Goal: Task Accomplishment & Management: Use online tool/utility

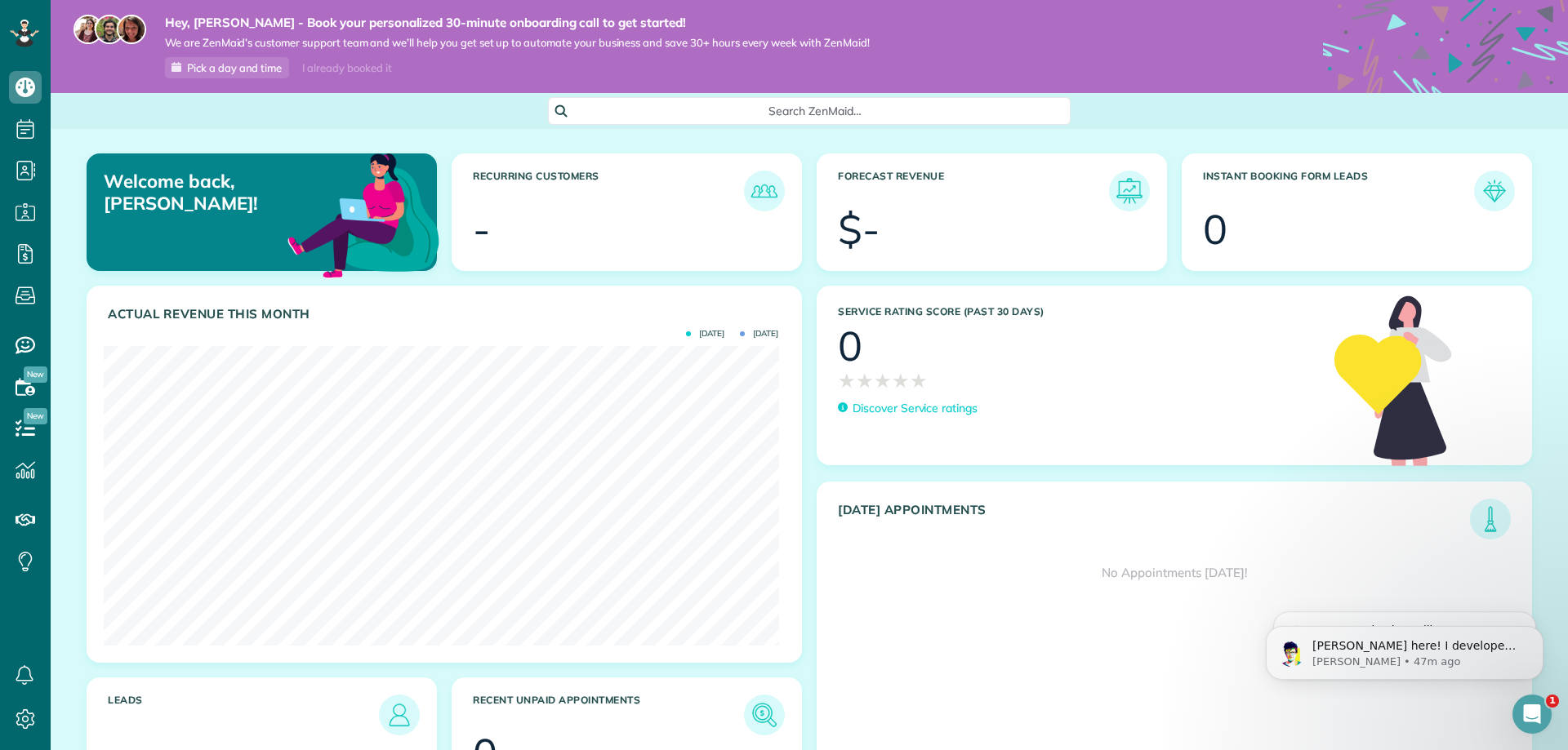
scroll to position [300, 674]
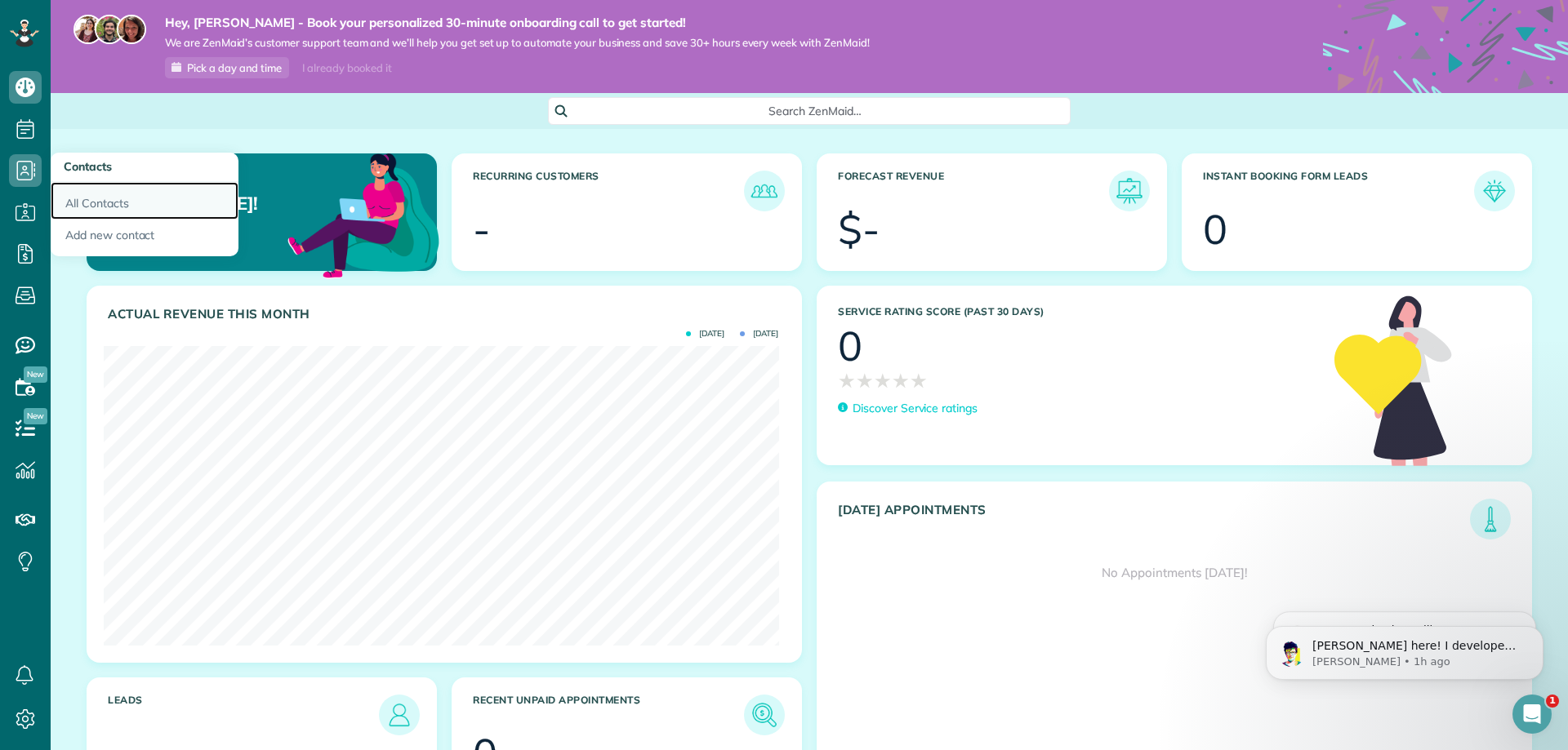
click at [110, 201] on link "All Contacts" at bounding box center [144, 200] width 188 height 37
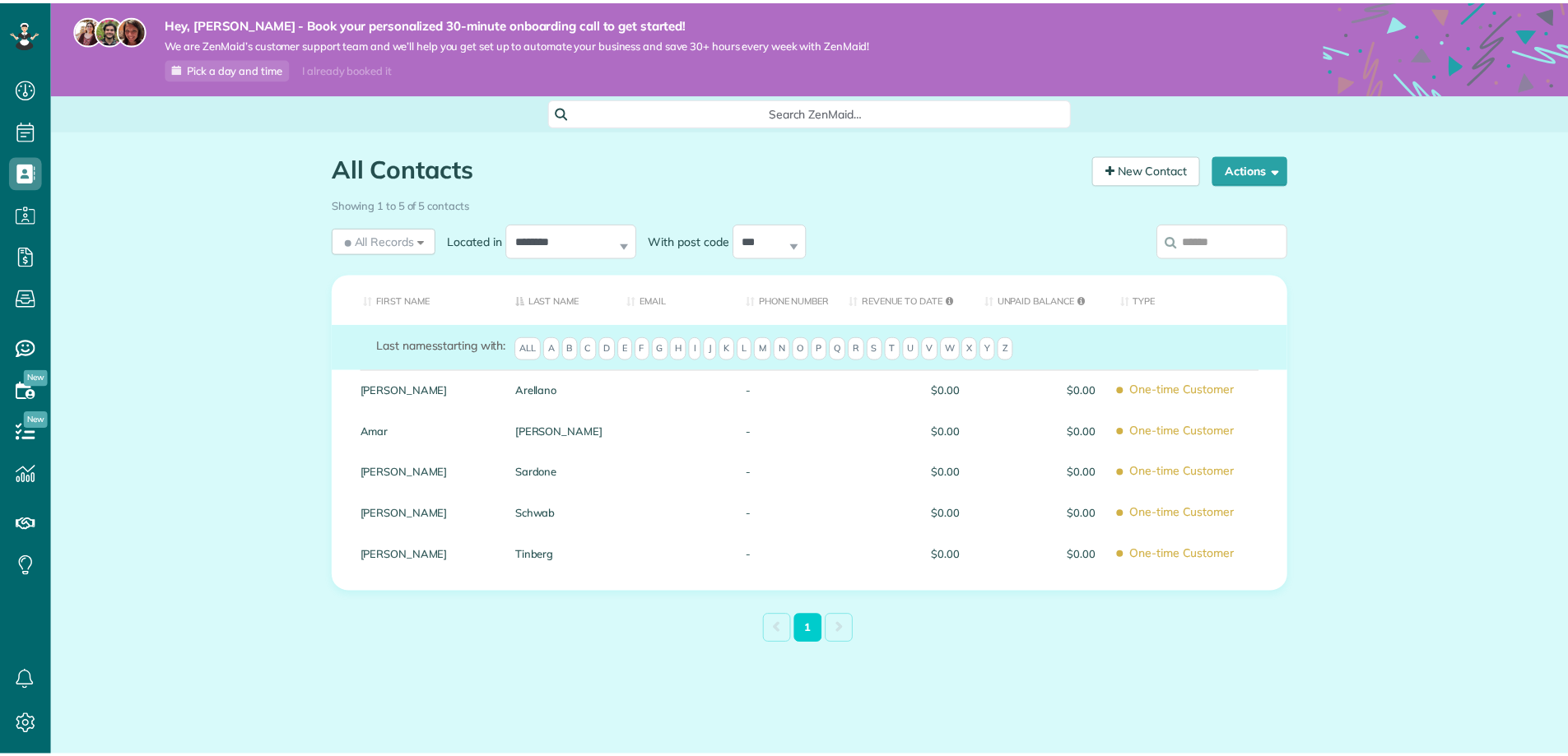
scroll to position [8, 8]
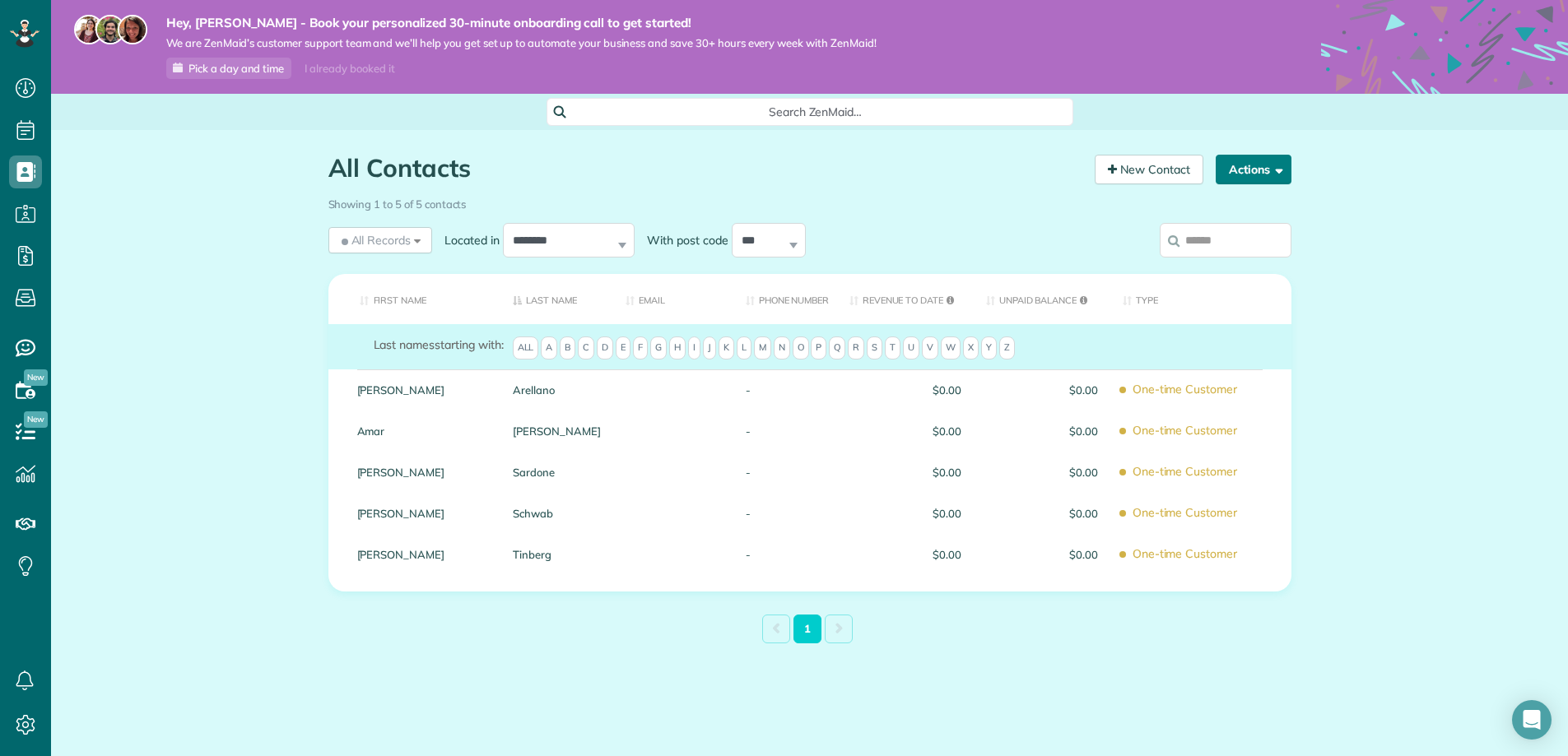
click at [1260, 163] on button "Actions" at bounding box center [1254, 169] width 76 height 29
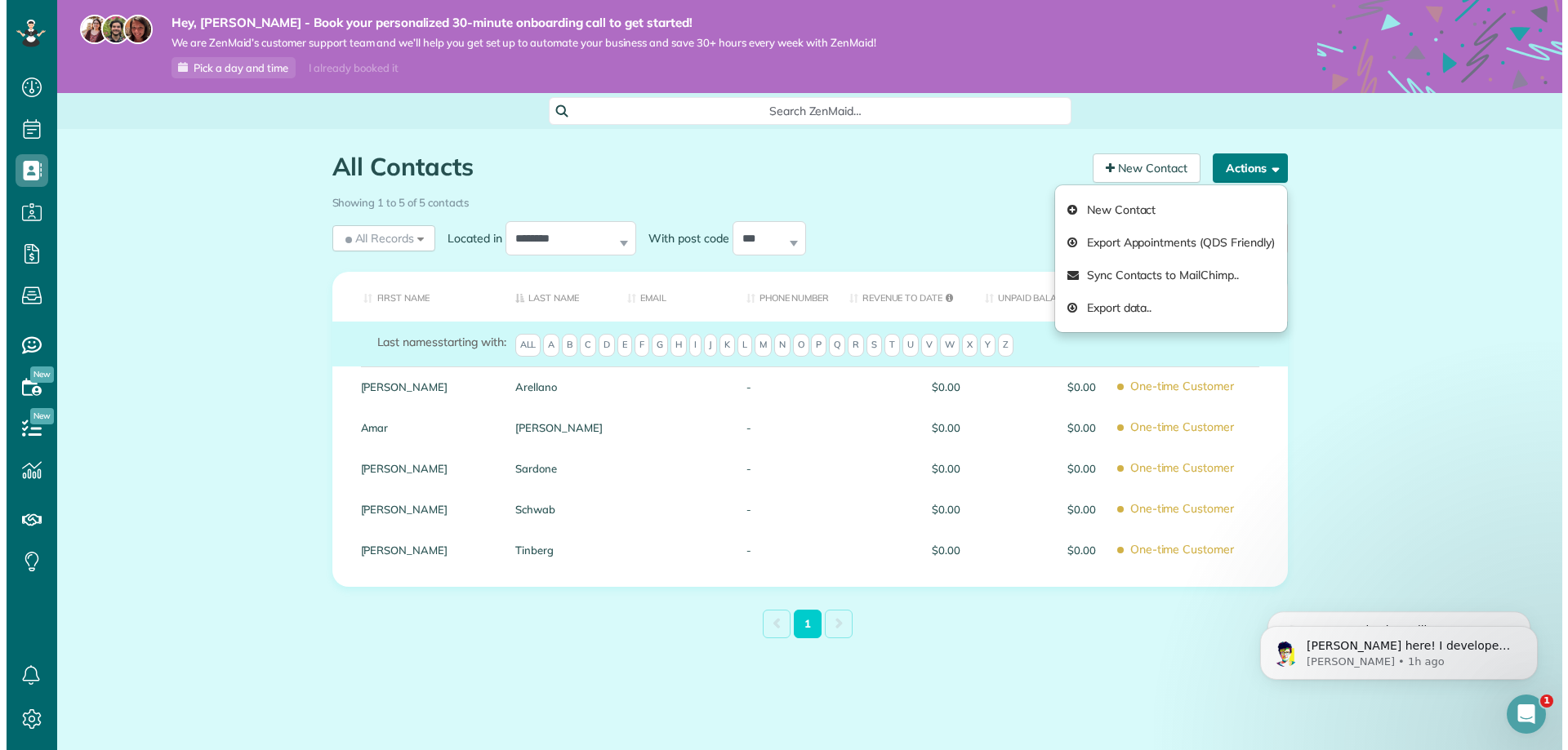
scroll to position [0, 0]
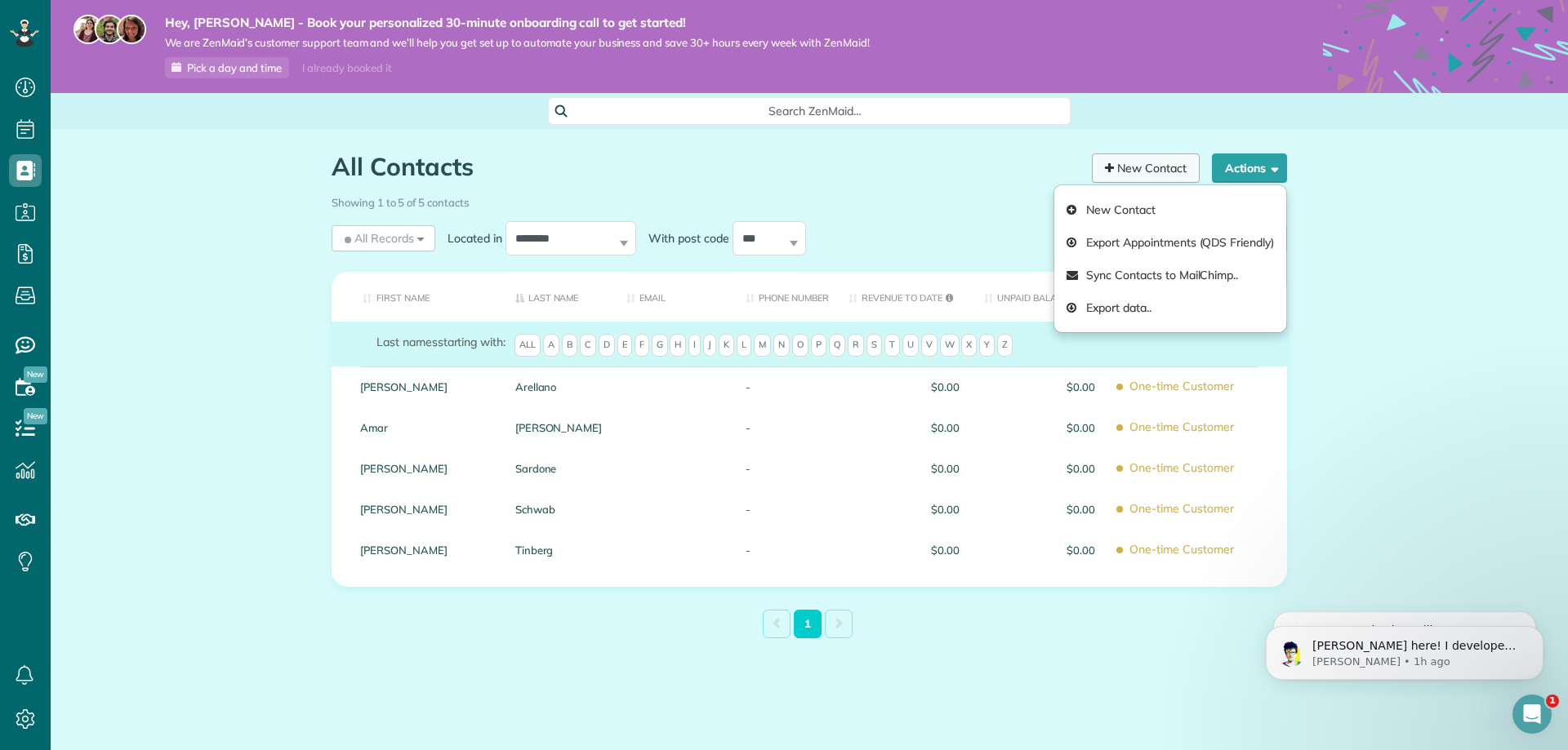
click at [1151, 161] on link "New Contact" at bounding box center [1146, 168] width 108 height 29
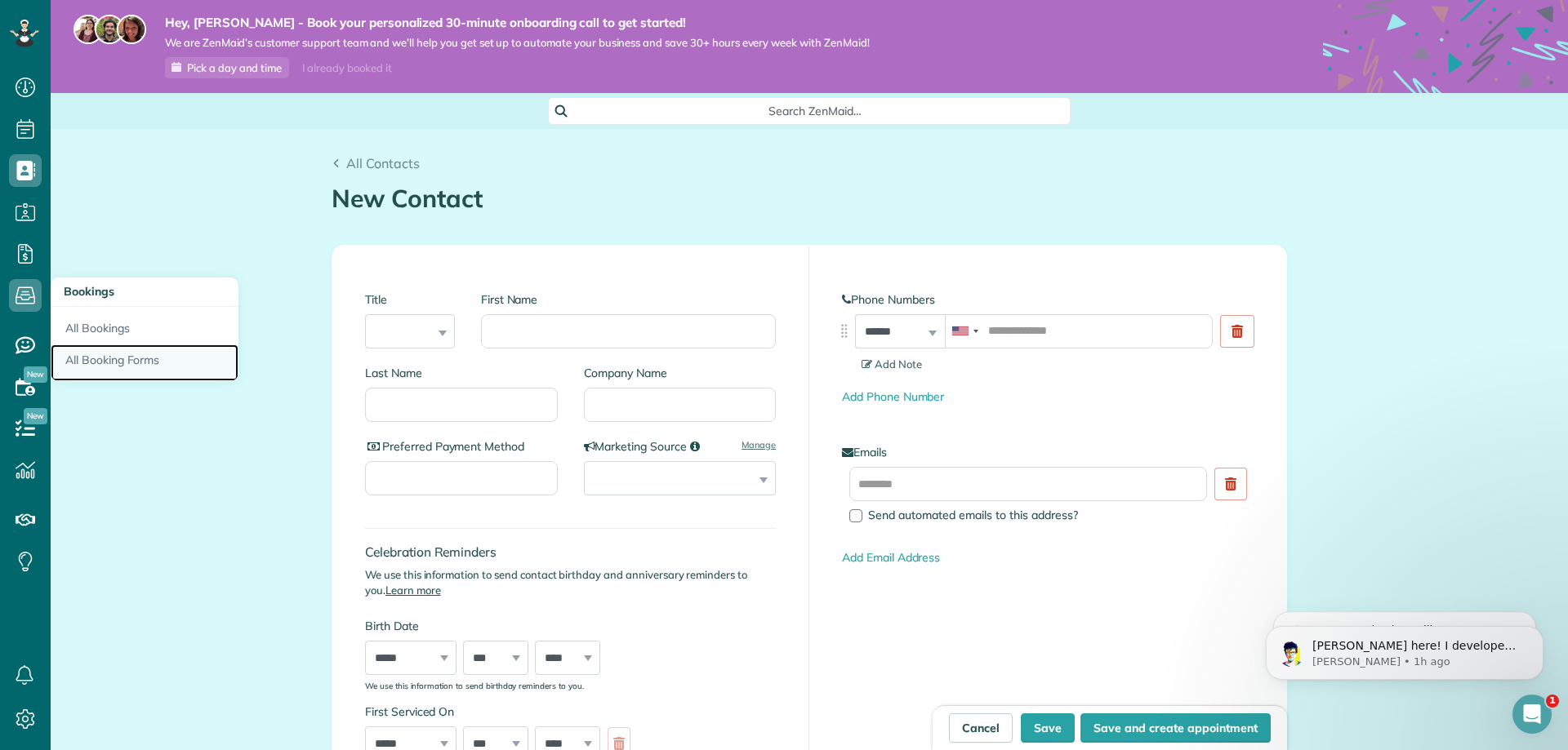
click at [105, 356] on link "All Booking Forms" at bounding box center [144, 363] width 188 height 37
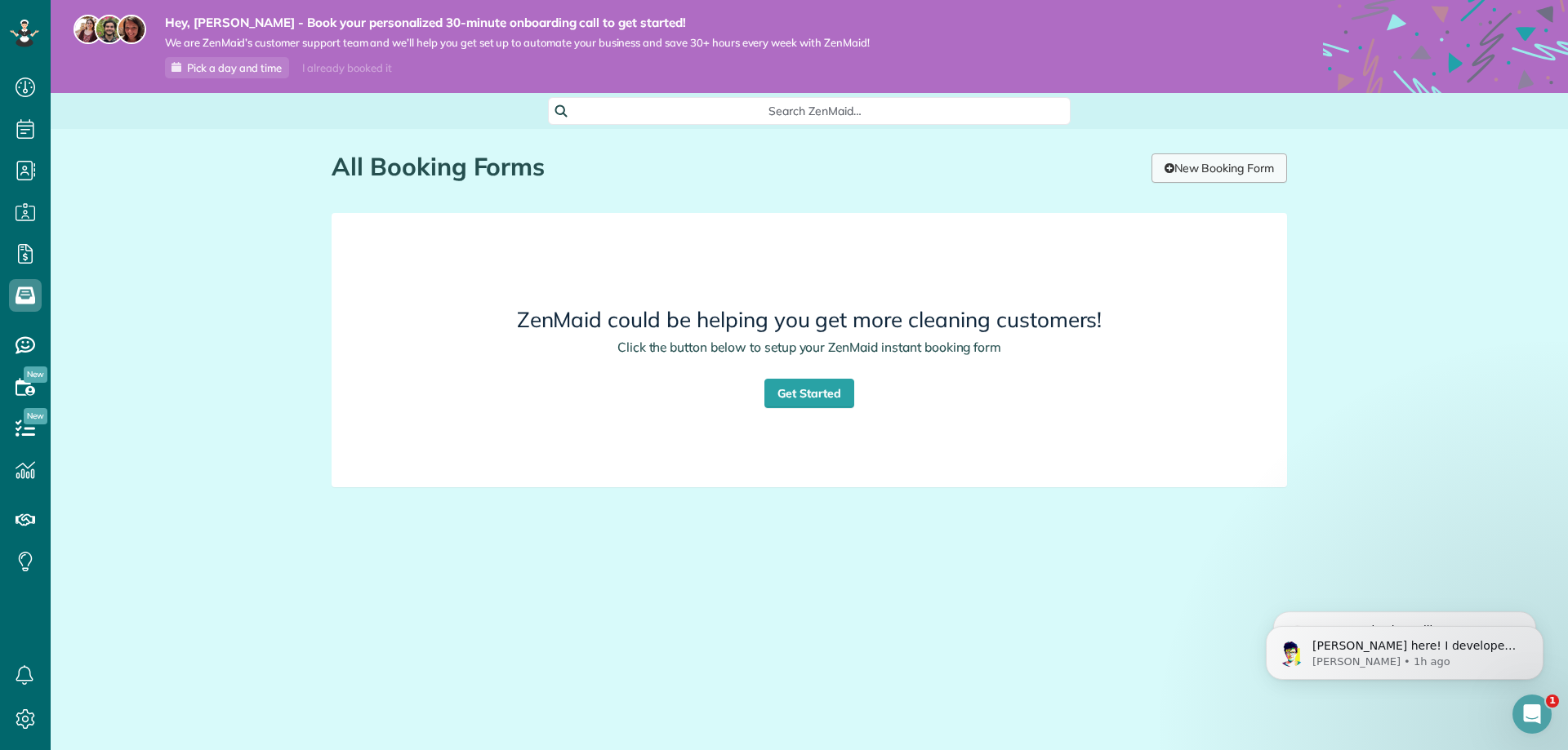
click at [1223, 160] on link "New Booking Form" at bounding box center [1219, 168] width 136 height 29
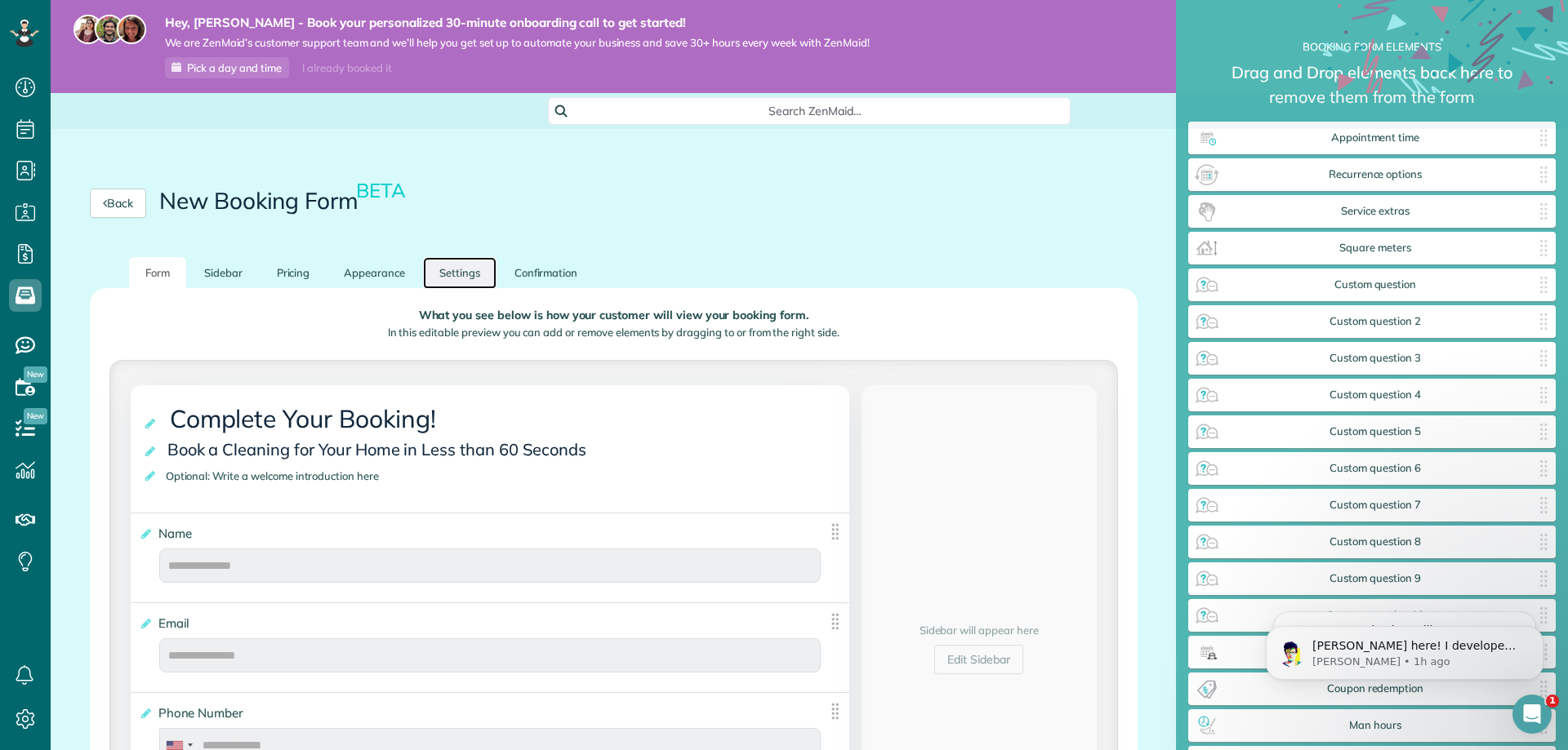
click at [459, 271] on link "Settings" at bounding box center [460, 273] width 73 height 32
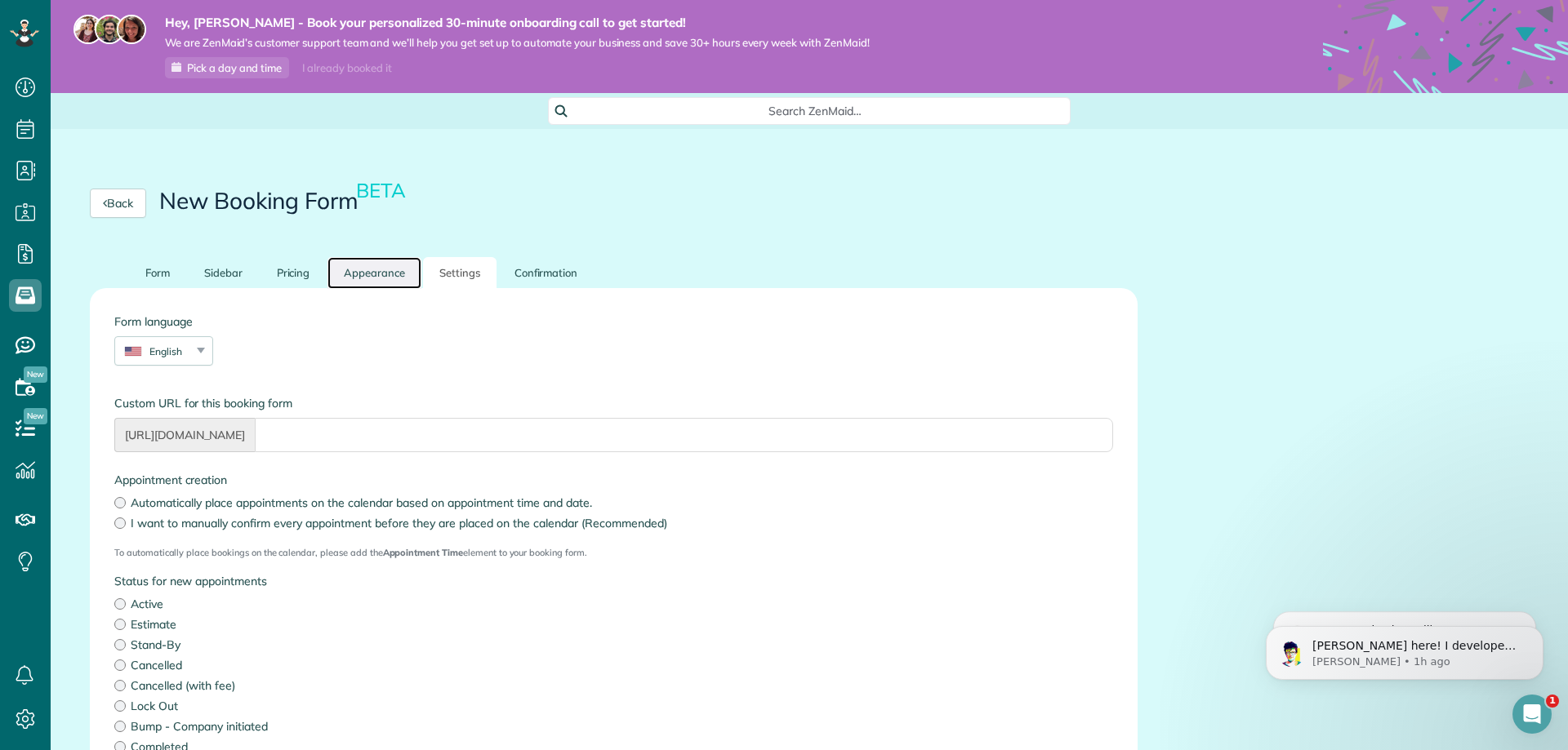
click at [401, 272] on link "Appearance" at bounding box center [375, 273] width 94 height 32
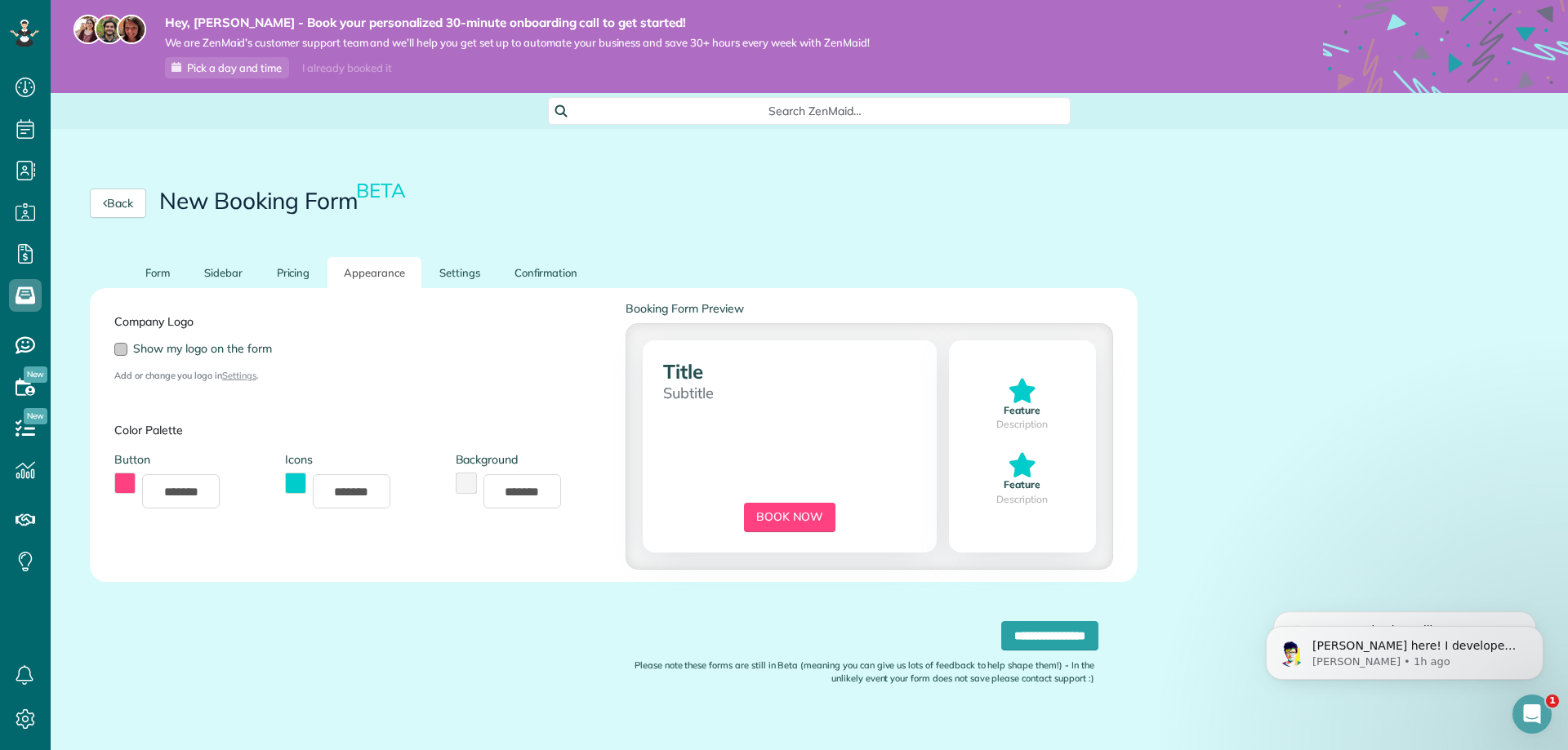
click at [123, 347] on div at bounding box center [121, 349] width 13 height 13
click at [251, 372] on link "Settings" at bounding box center [239, 375] width 35 height 11
